Goal: Task Accomplishment & Management: Use online tool/utility

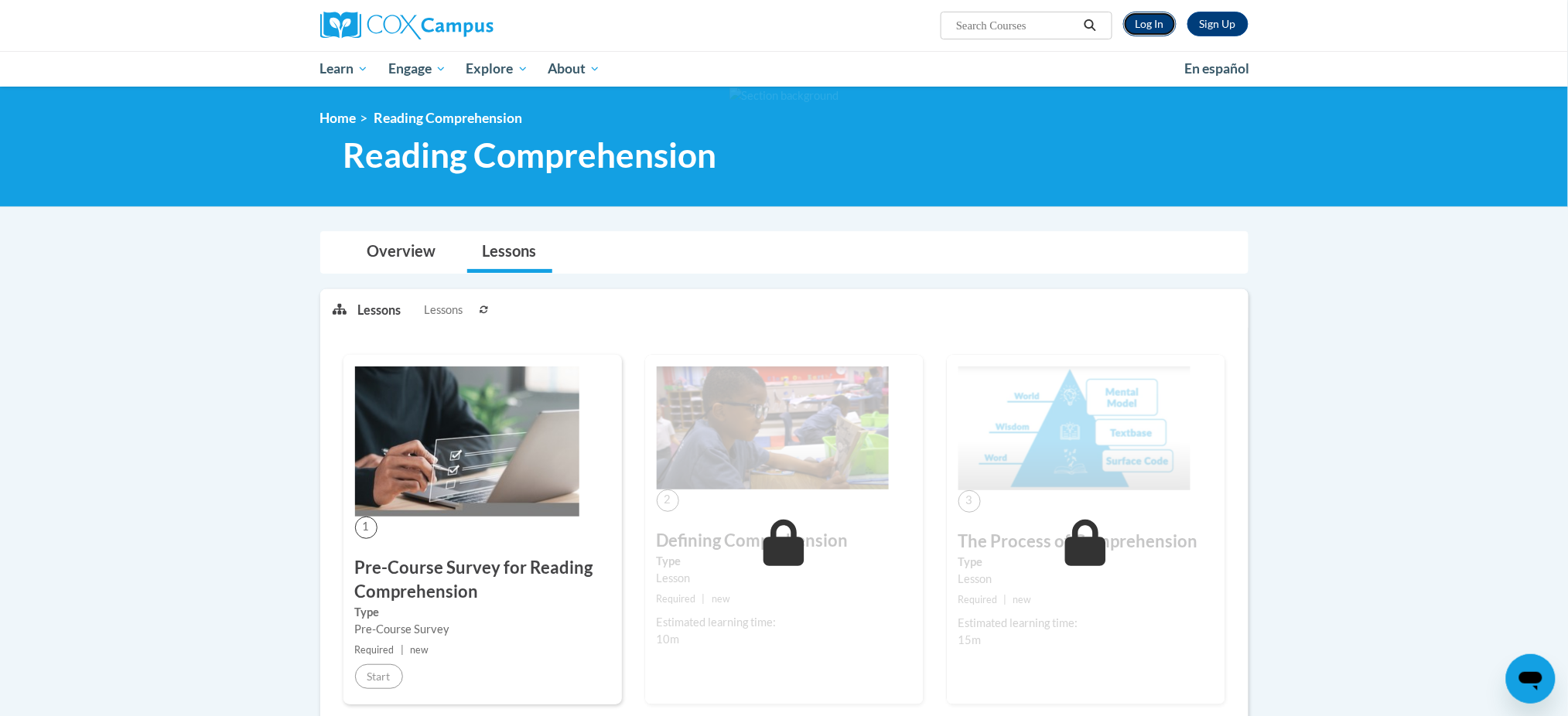
click at [1148, 21] on link "Log In" at bounding box center [1149, 23] width 53 height 25
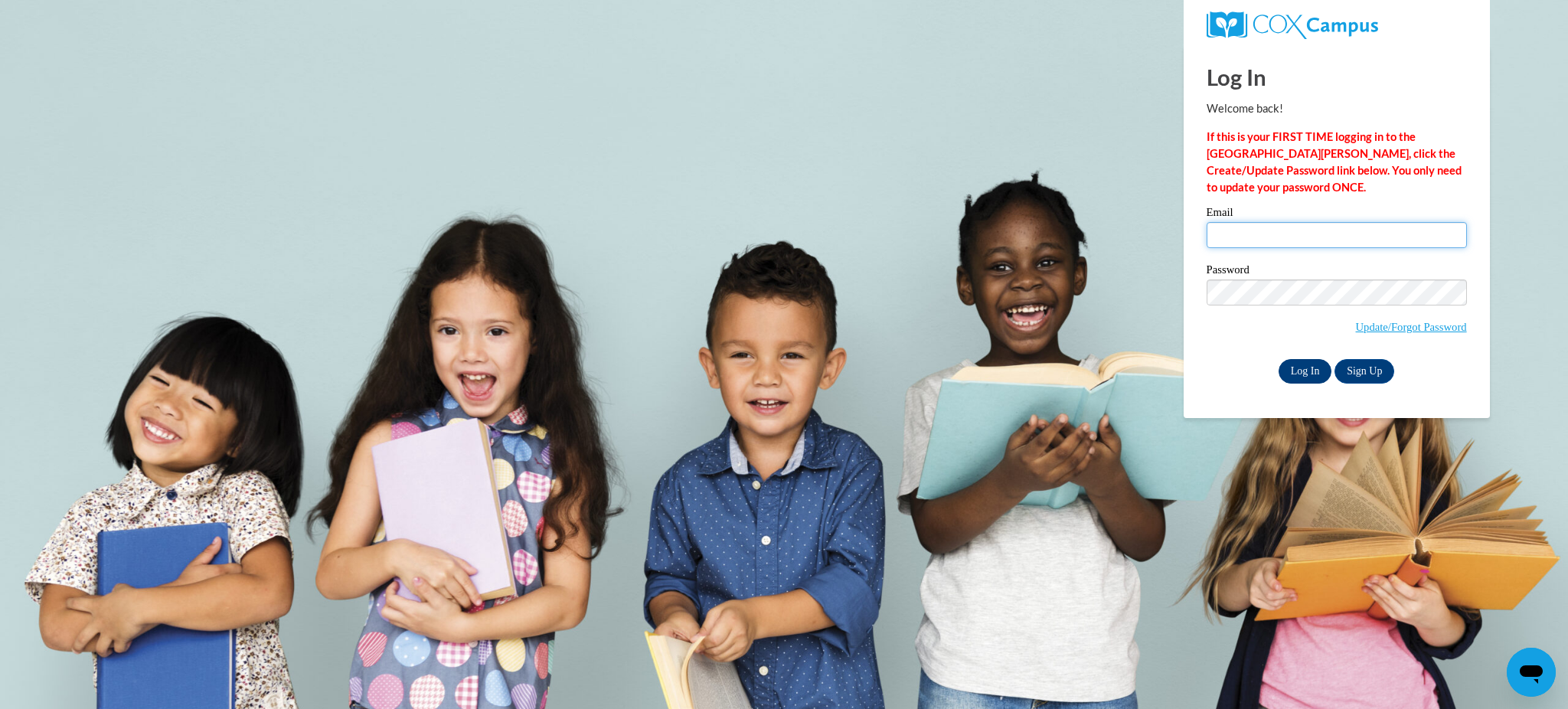
type input "bhenley@kusd.edu"
click at [1292, 369] on input "Log In" at bounding box center [1305, 371] width 53 height 25
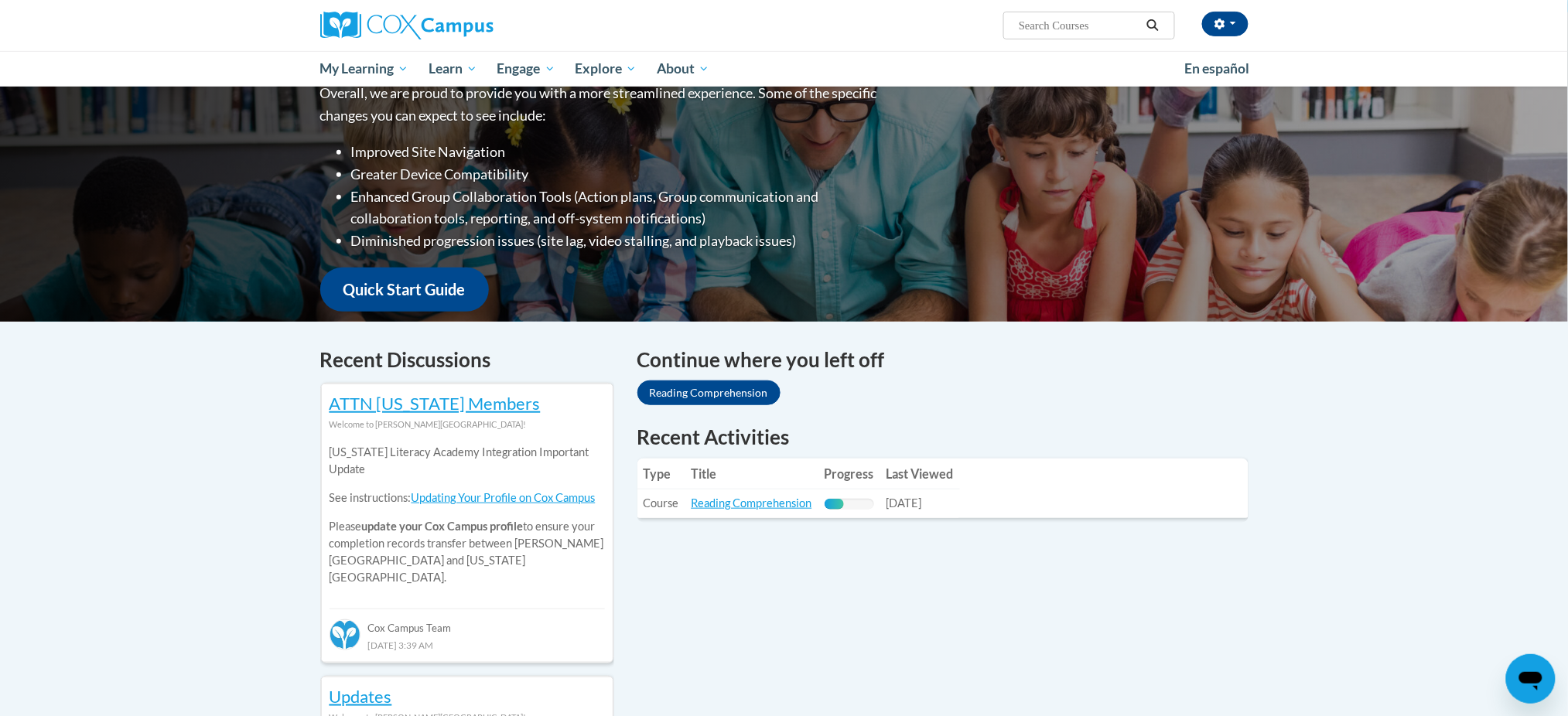
scroll to position [223, 0]
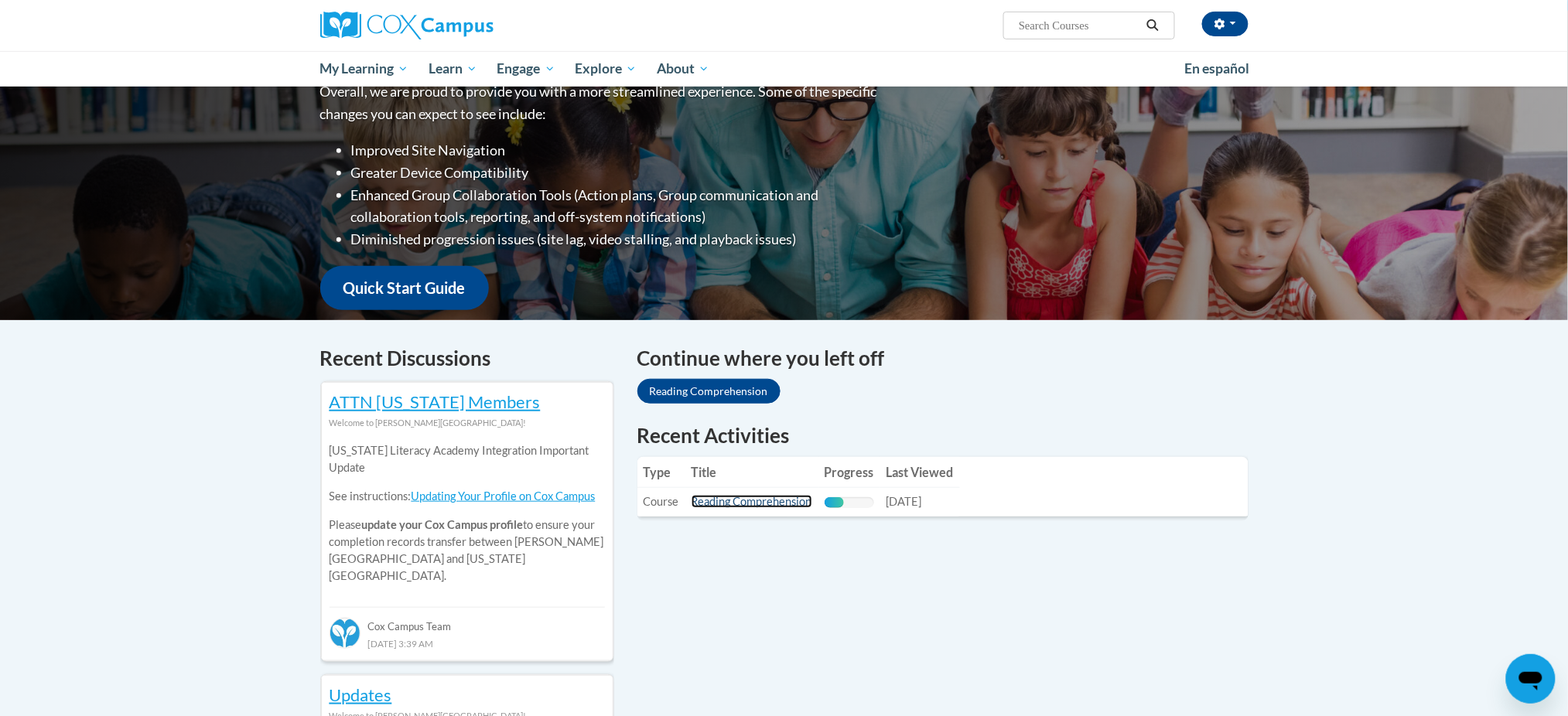
click at [759, 502] on link "Reading Comprehension" at bounding box center [751, 501] width 121 height 13
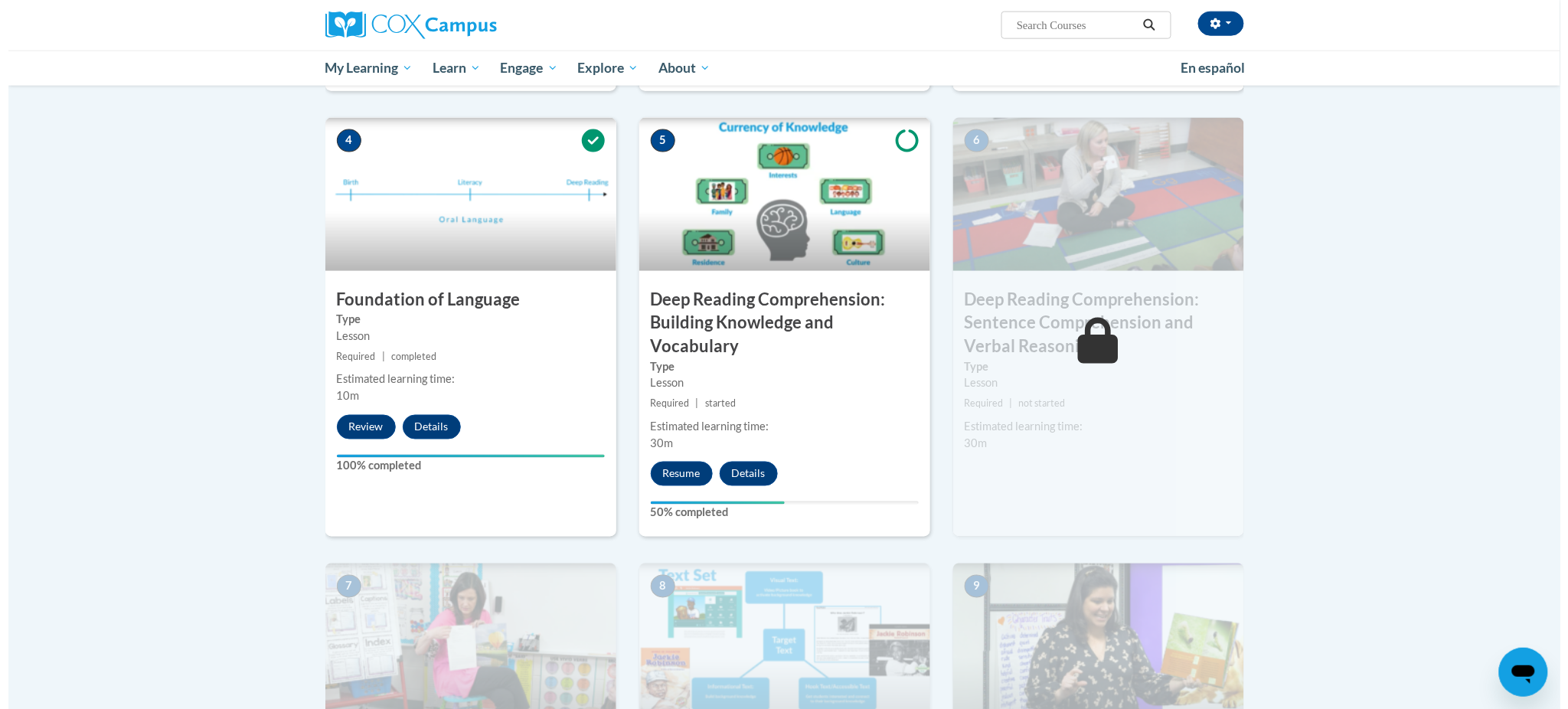
scroll to position [679, 0]
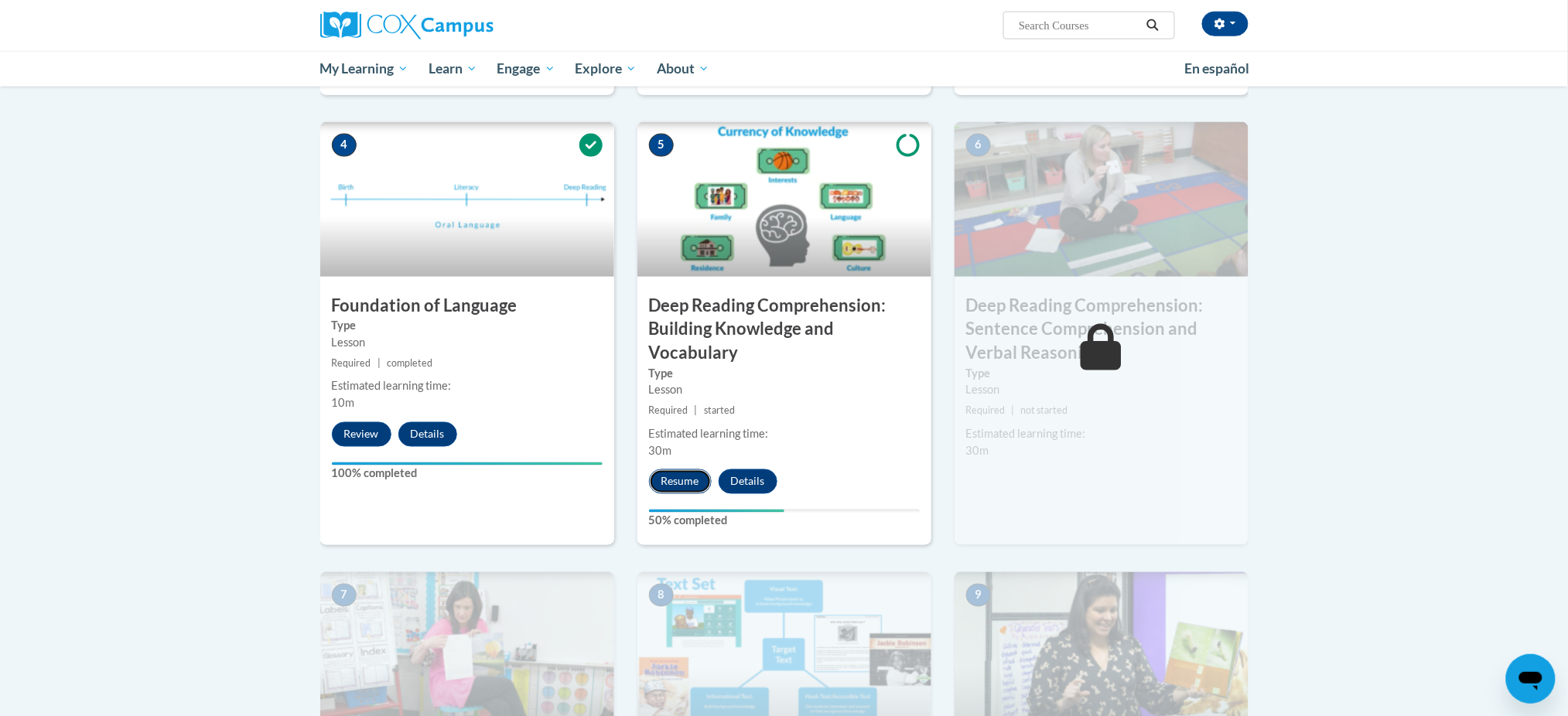
click at [679, 487] on button "Resume" at bounding box center [680, 481] width 62 height 25
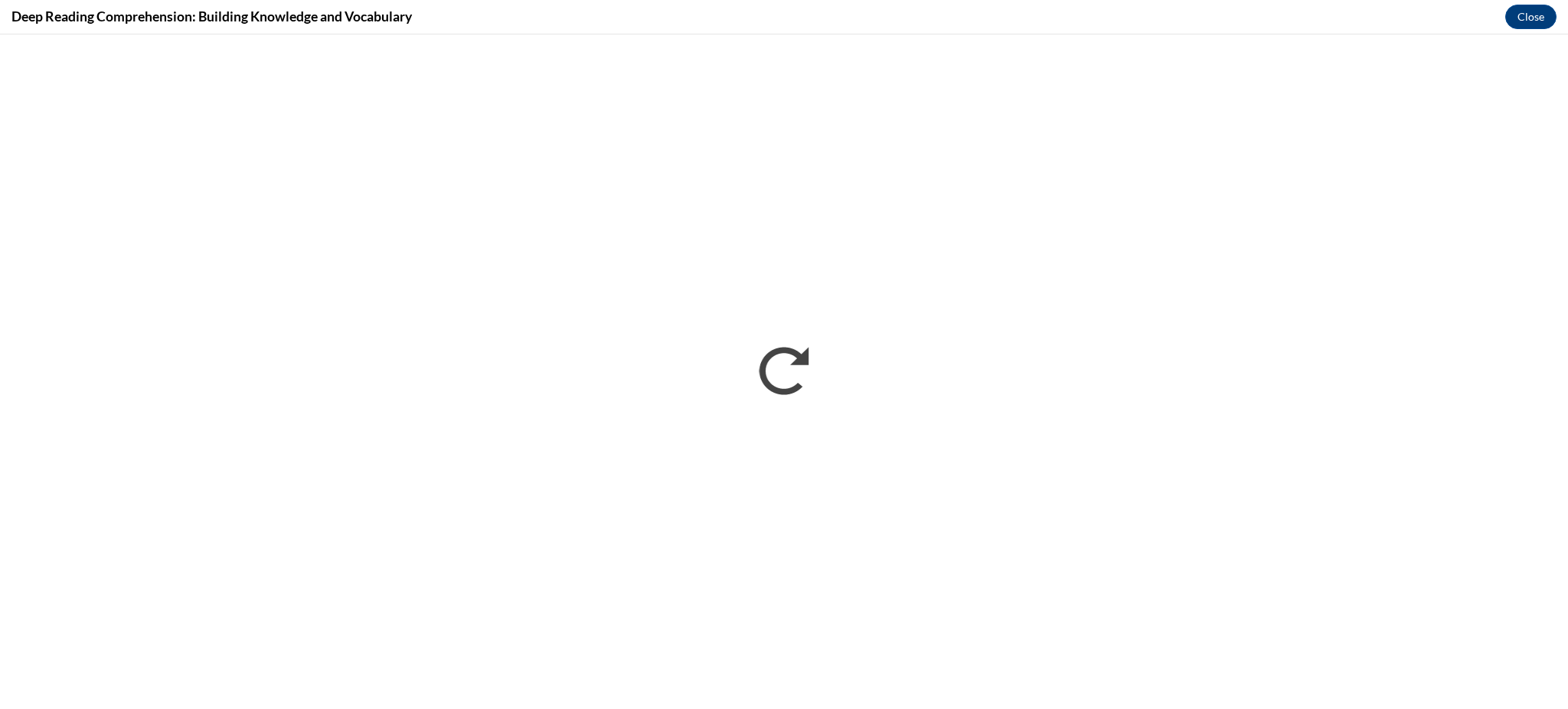
scroll to position [0, 0]
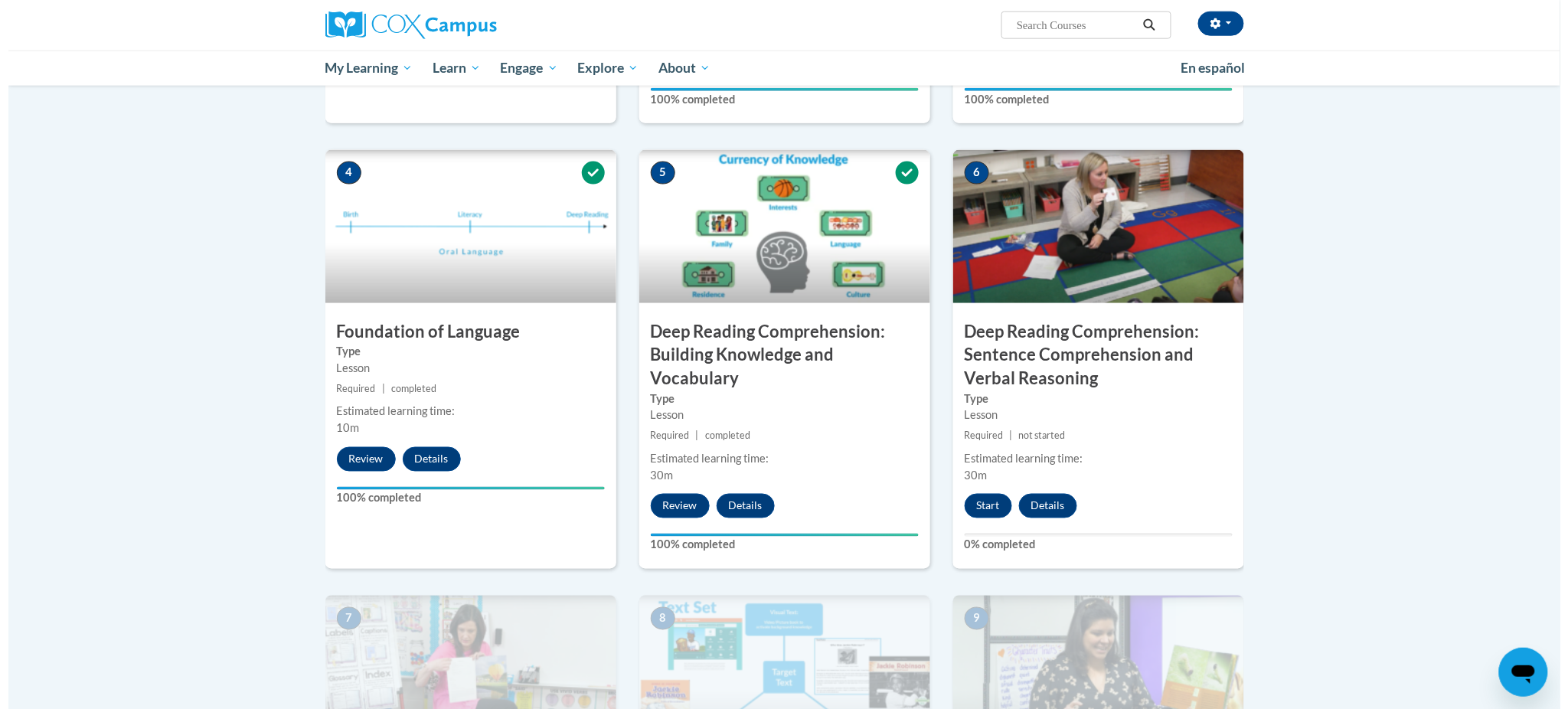
scroll to position [647, 0]
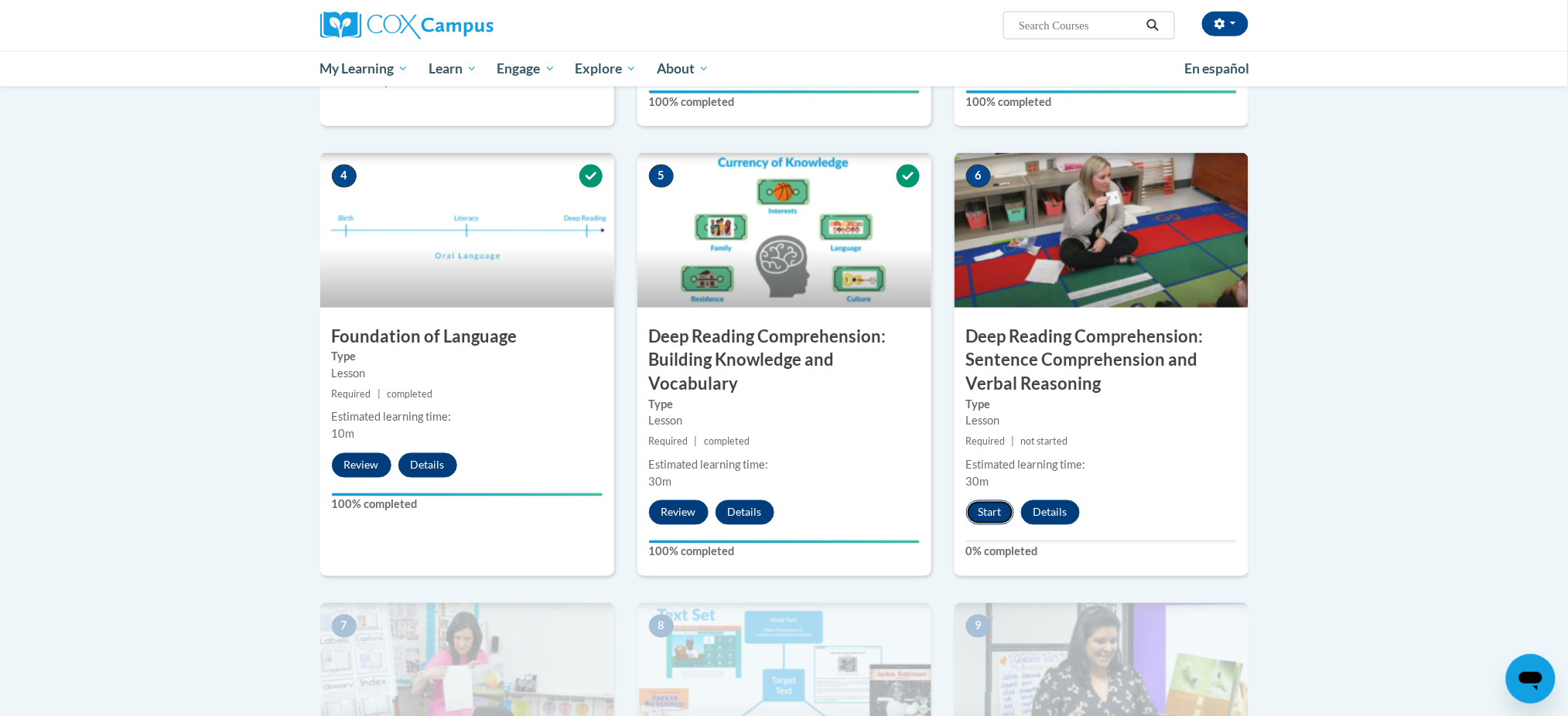
click at [993, 508] on button "Start" at bounding box center [990, 513] width 48 height 25
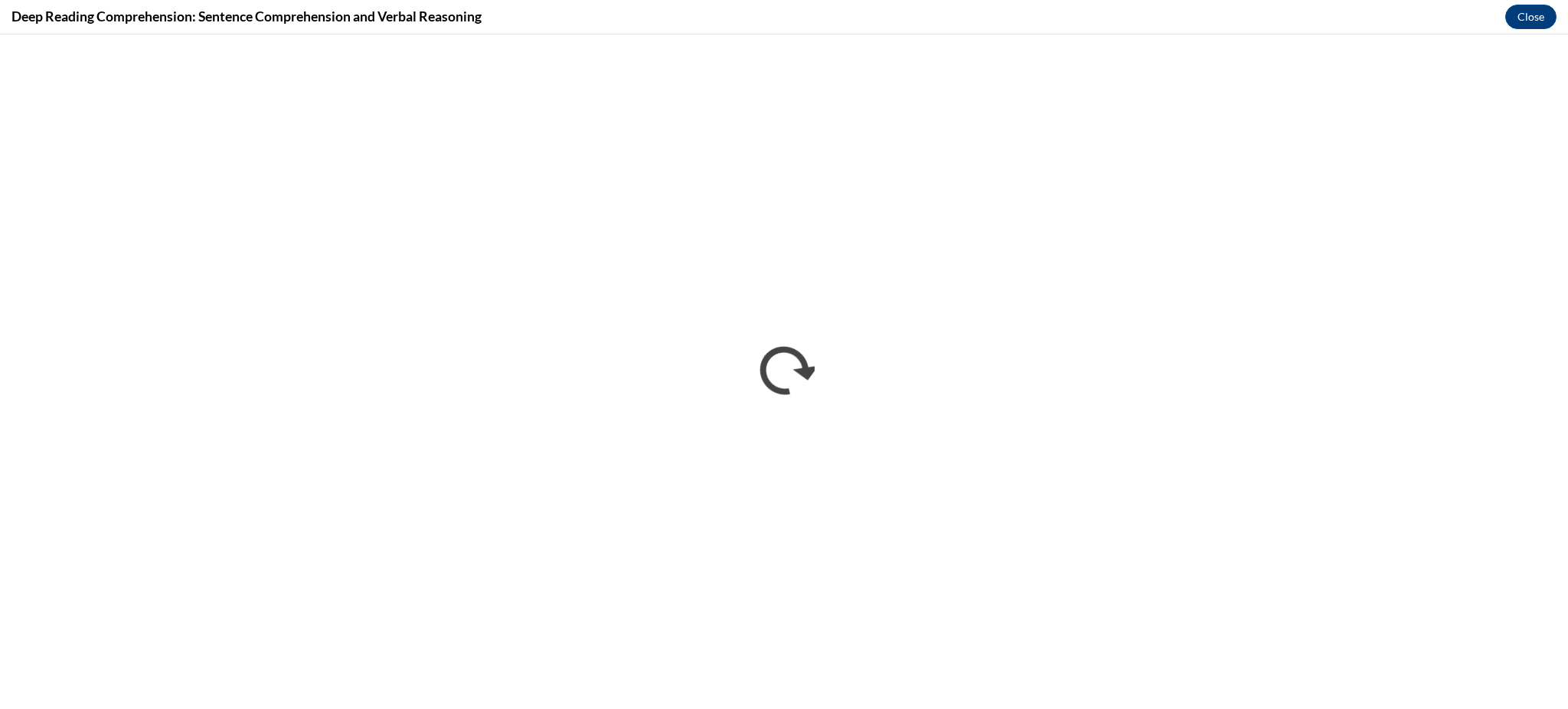
scroll to position [0, 0]
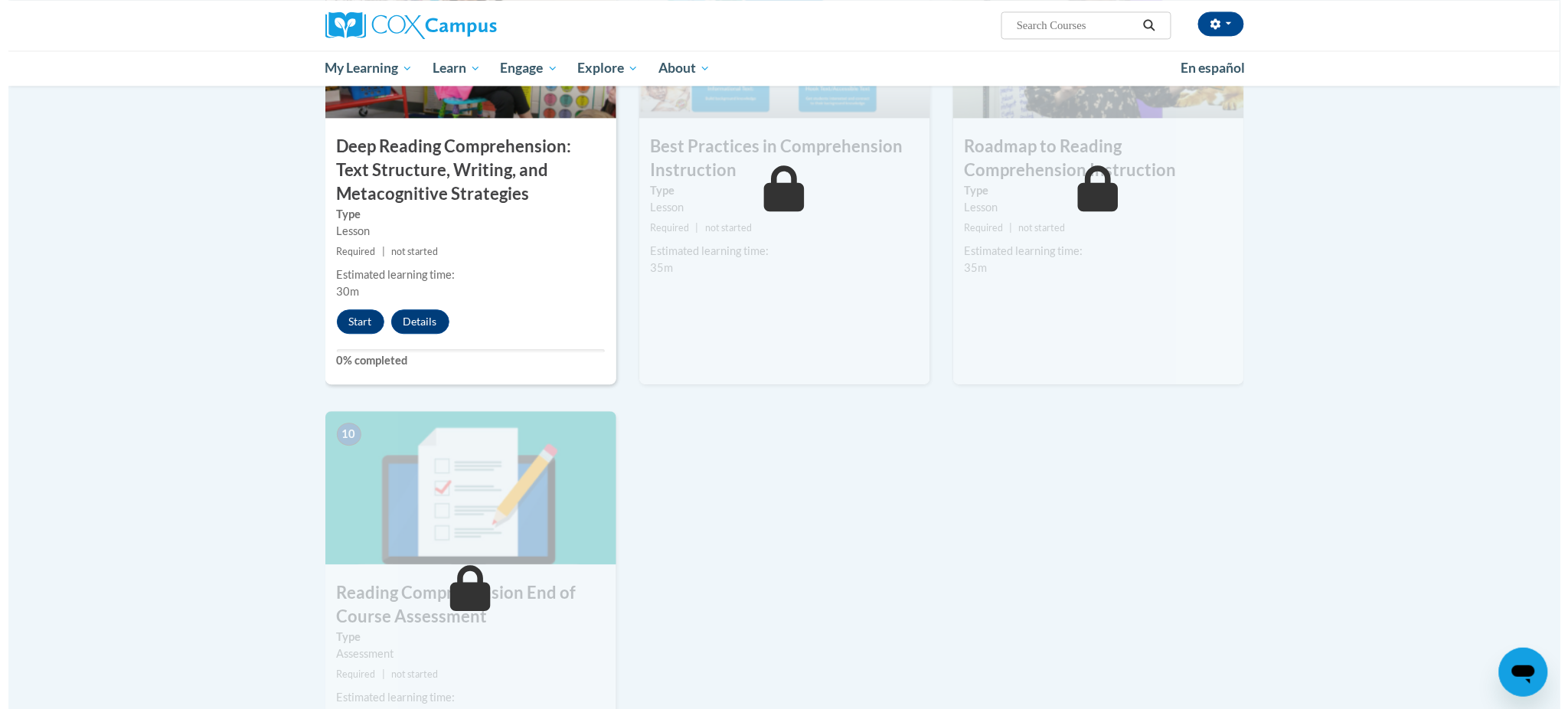
scroll to position [1283, 0]
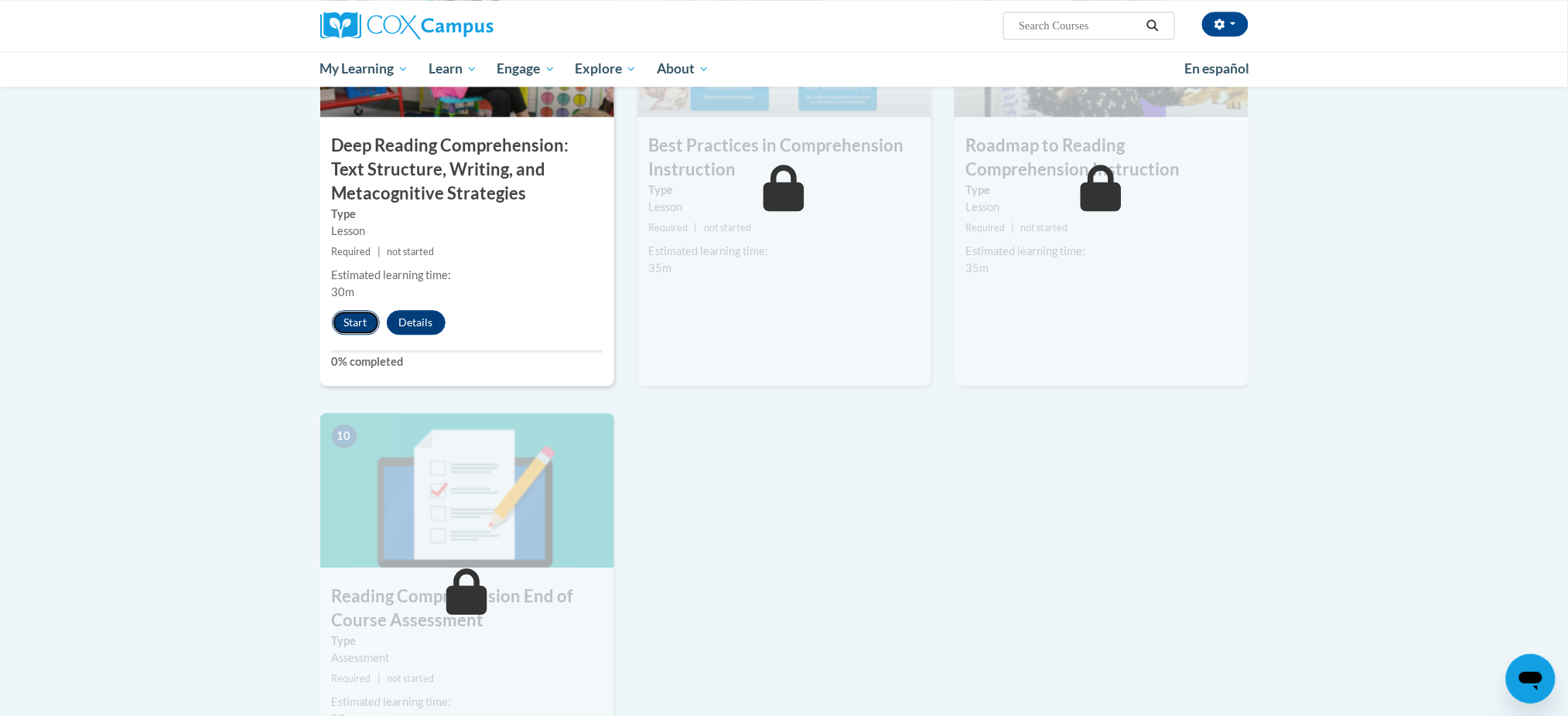
click at [345, 320] on button "Start" at bounding box center [356, 322] width 48 height 25
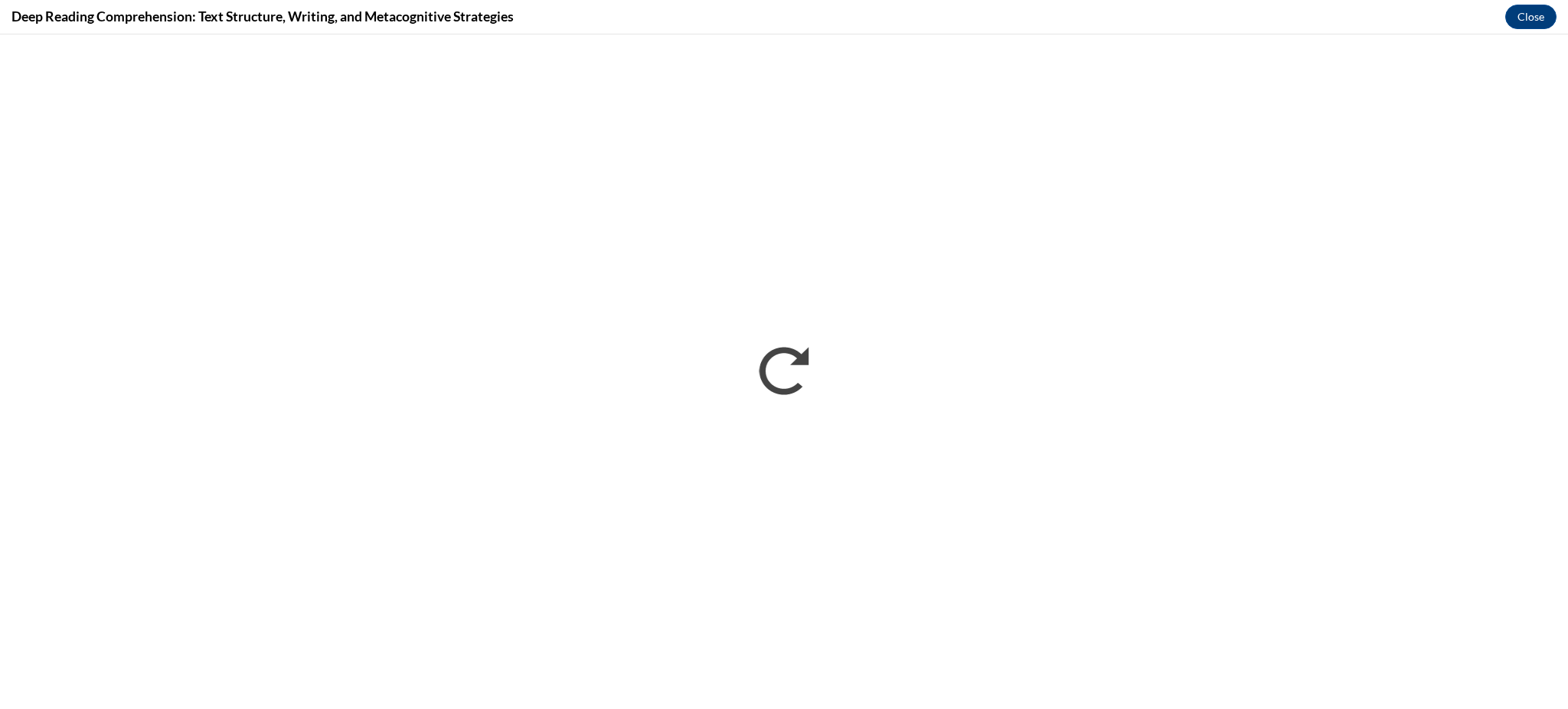
scroll to position [0, 0]
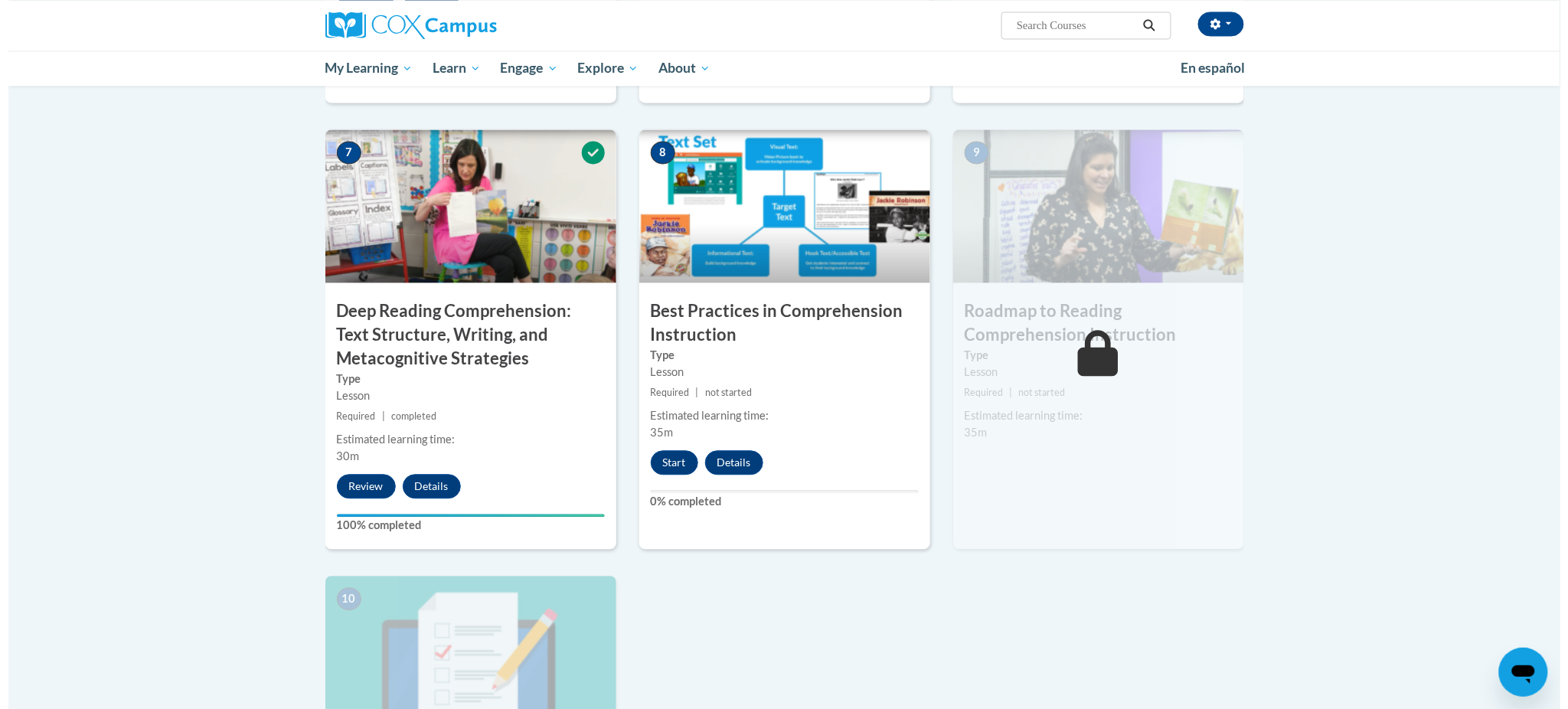
scroll to position [1118, 0]
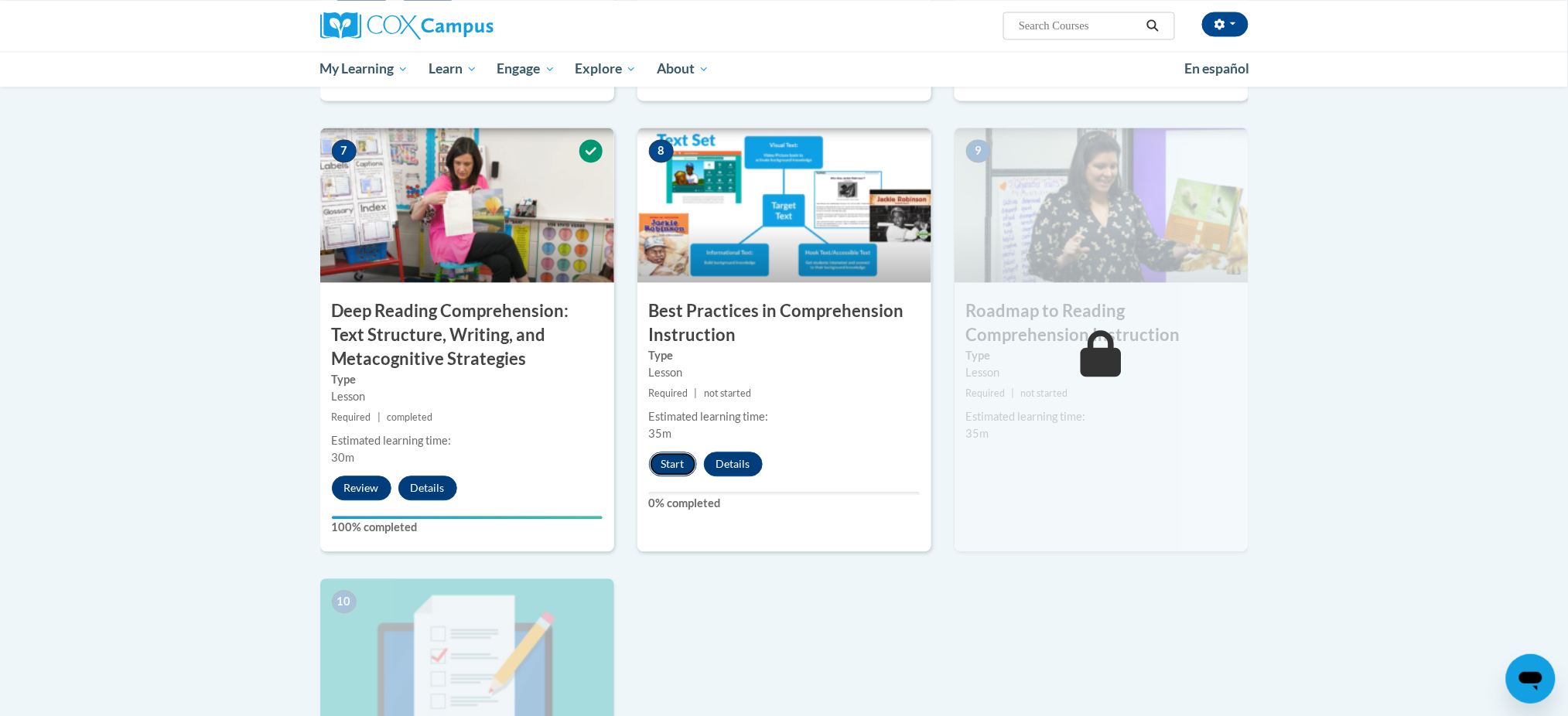
click at [660, 470] on button "Start" at bounding box center [673, 463] width 48 height 25
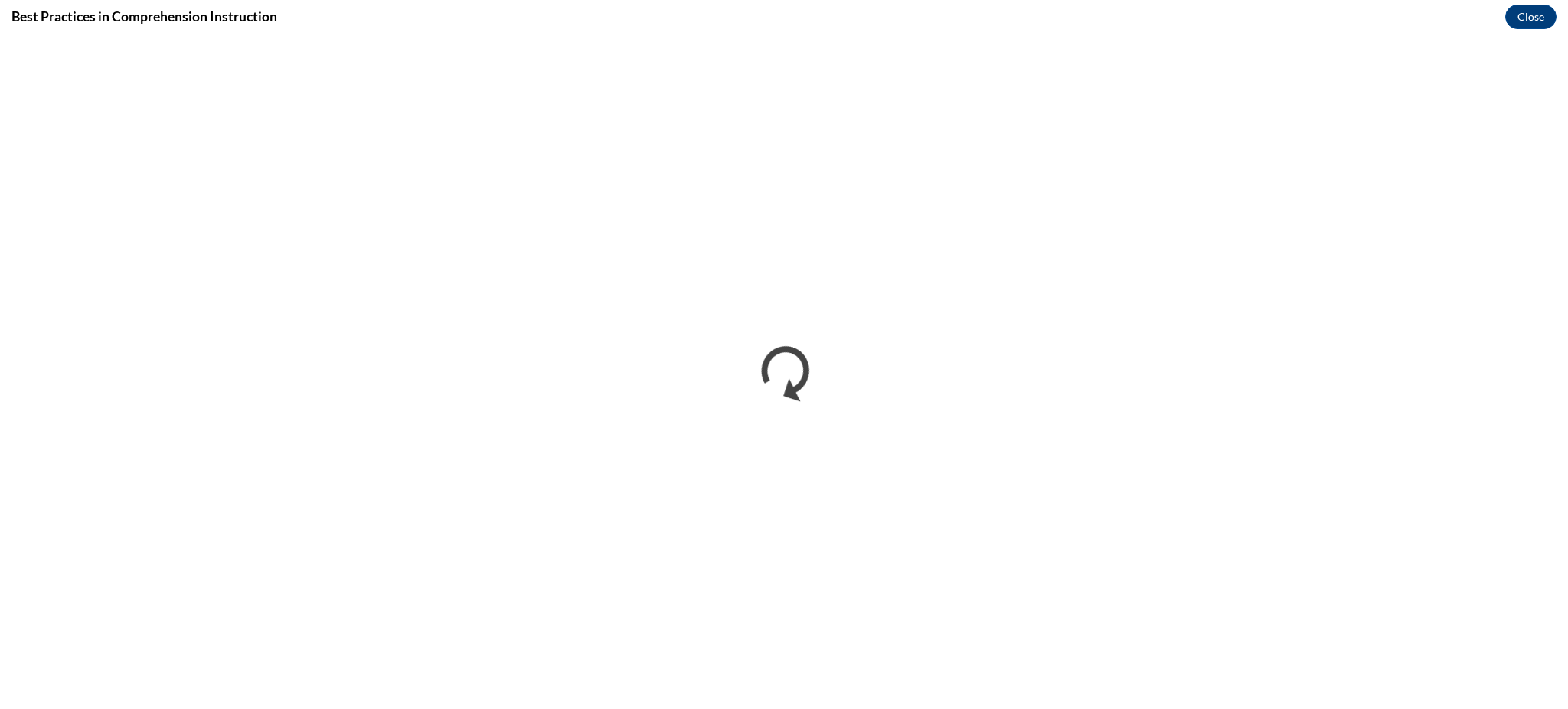
scroll to position [0, 0]
